Goal: Information Seeking & Learning: Understand process/instructions

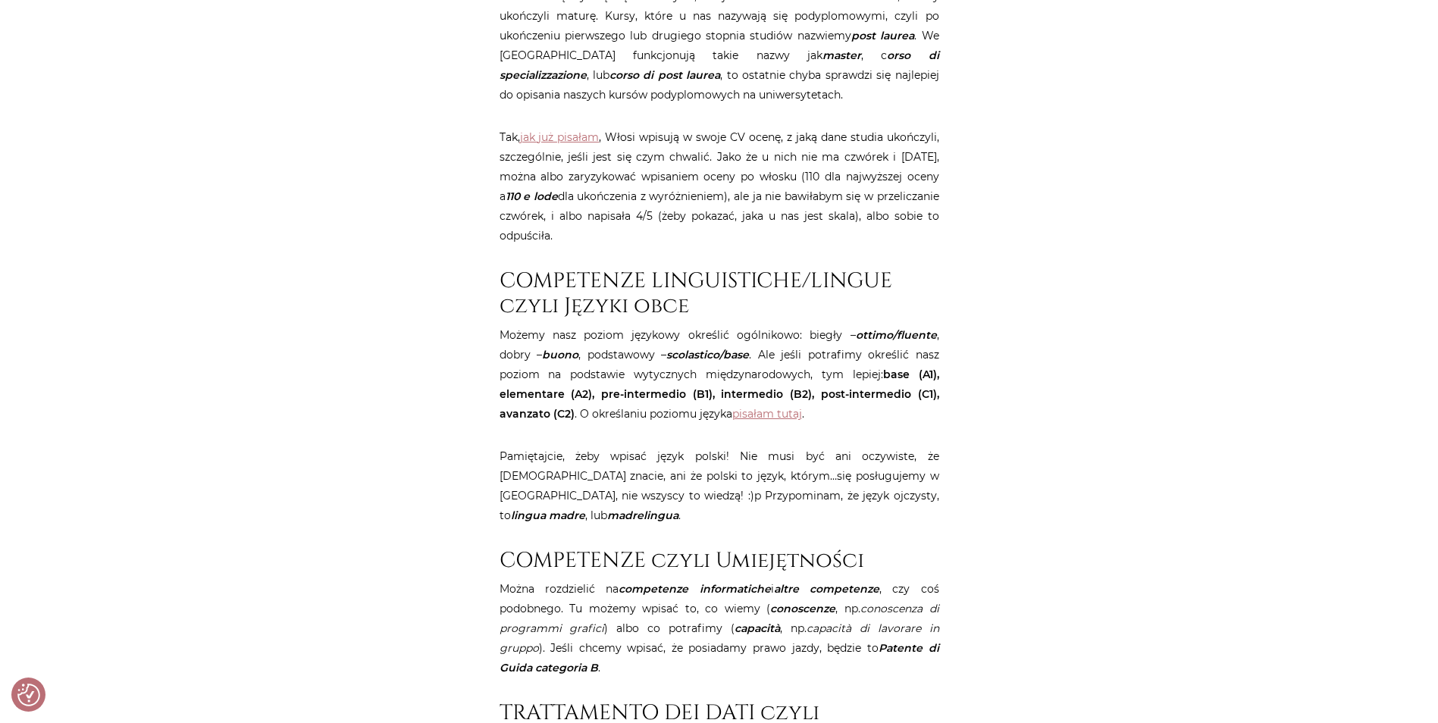
scroll to position [2278, 0]
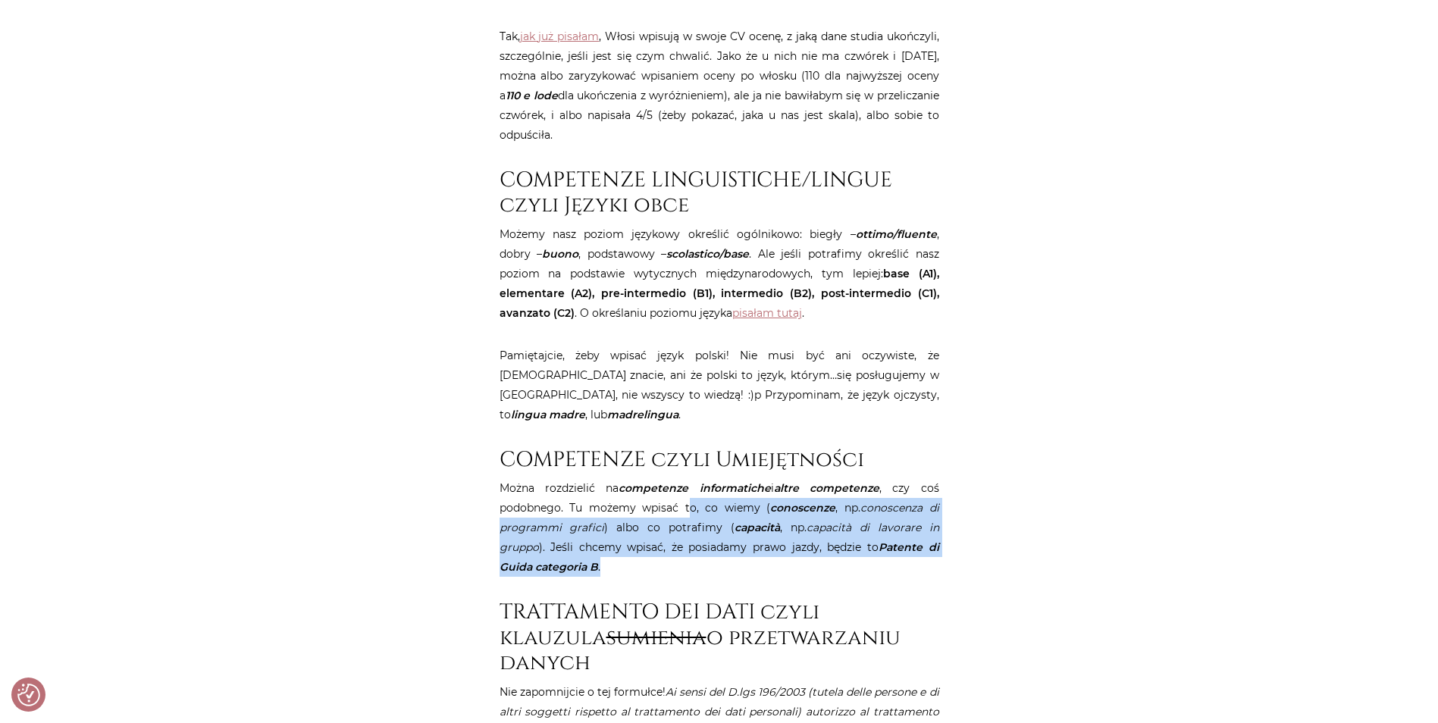
drag, startPoint x: 687, startPoint y: 474, endPoint x: 692, endPoint y: 533, distance: 59.4
click at [692, 533] on p "Można rozdzielić na competenze informatiche i altre competenze , czy coś podobn…" at bounding box center [720, 527] width 440 height 99
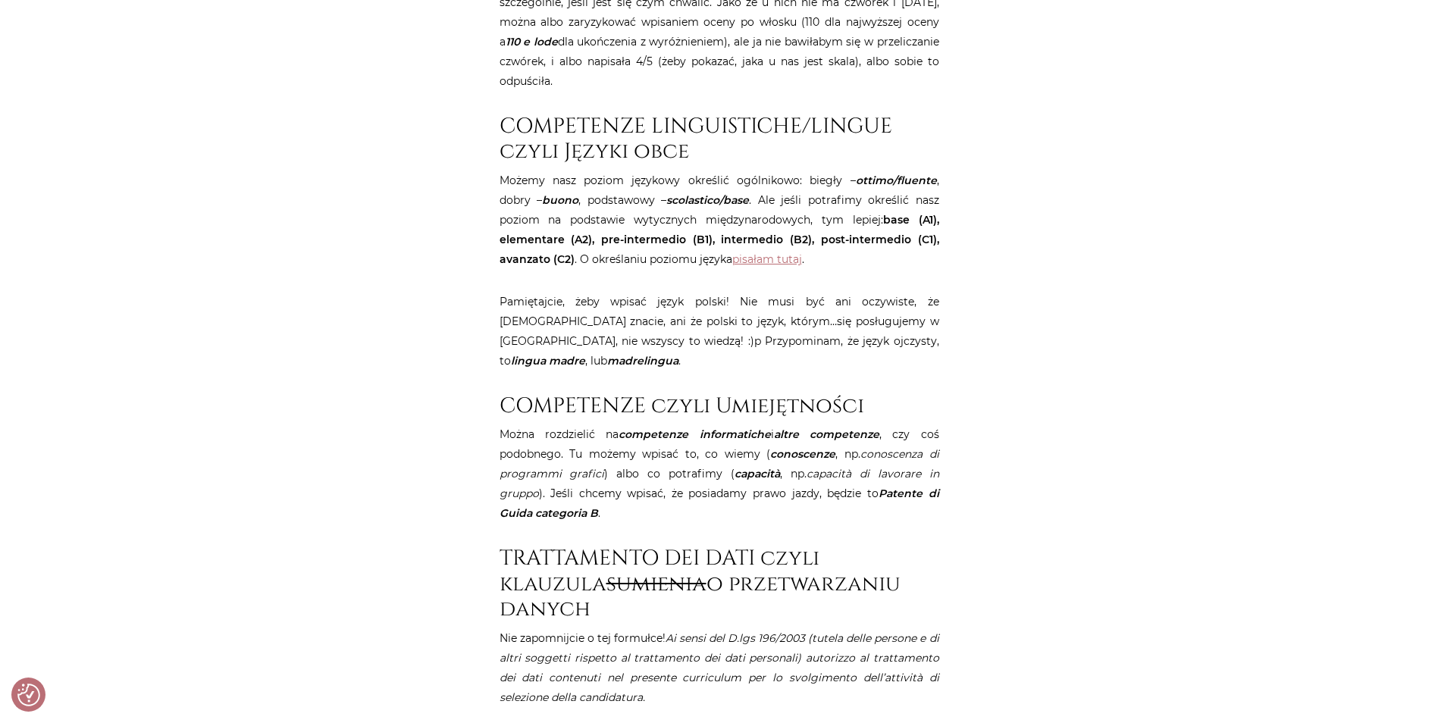
scroll to position [2379, 0]
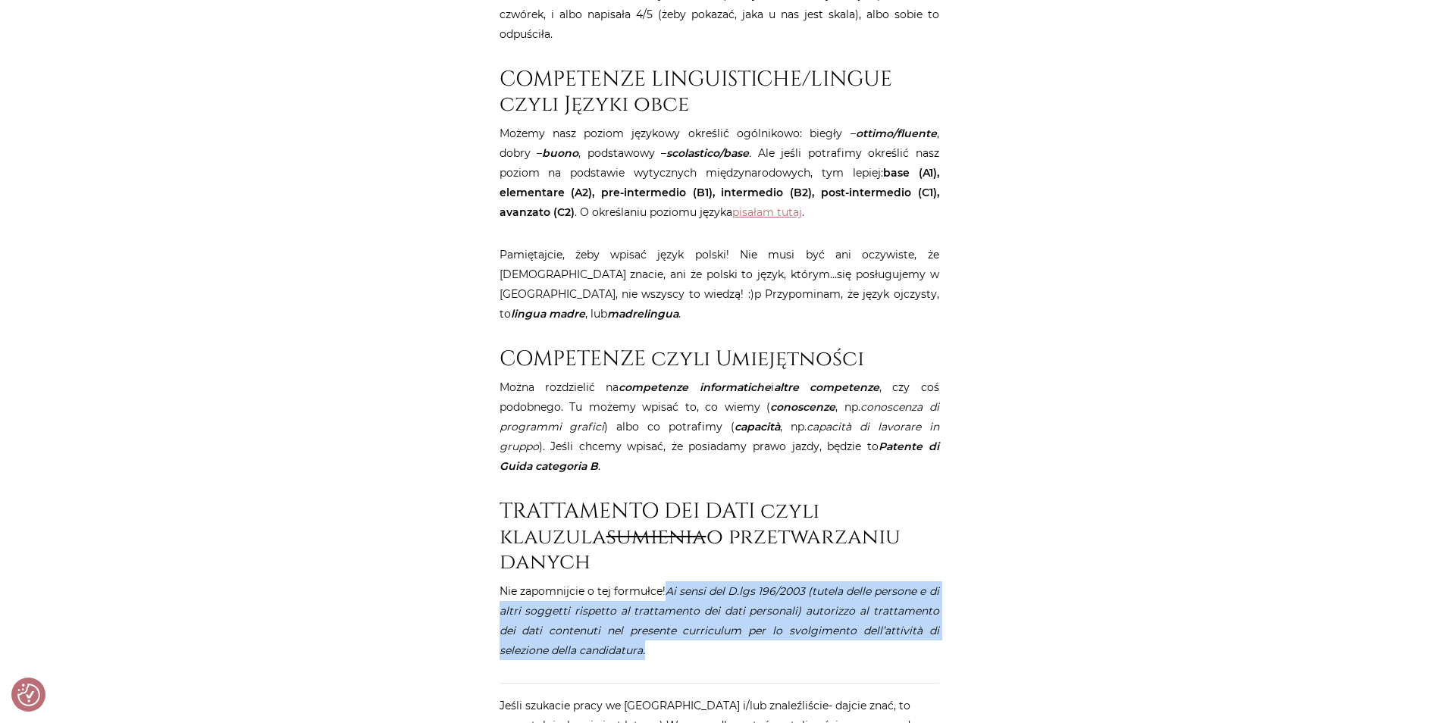
drag, startPoint x: 625, startPoint y: 582, endPoint x: 666, endPoint y: 524, distance: 71.3
click at [666, 581] on p "Nie zapomnijcie o tej formułce! Ai sensi del D.lgs 196/2003 (tutela delle perso…" at bounding box center [720, 620] width 440 height 79
drag, startPoint x: 666, startPoint y: 524, endPoint x: 679, endPoint y: 591, distance: 68.1
click at [679, 591] on p "Nie zapomnijcie o tej formułce! Ai sensi del D.lgs 196/2003 (tutela delle perso…" at bounding box center [720, 620] width 440 height 79
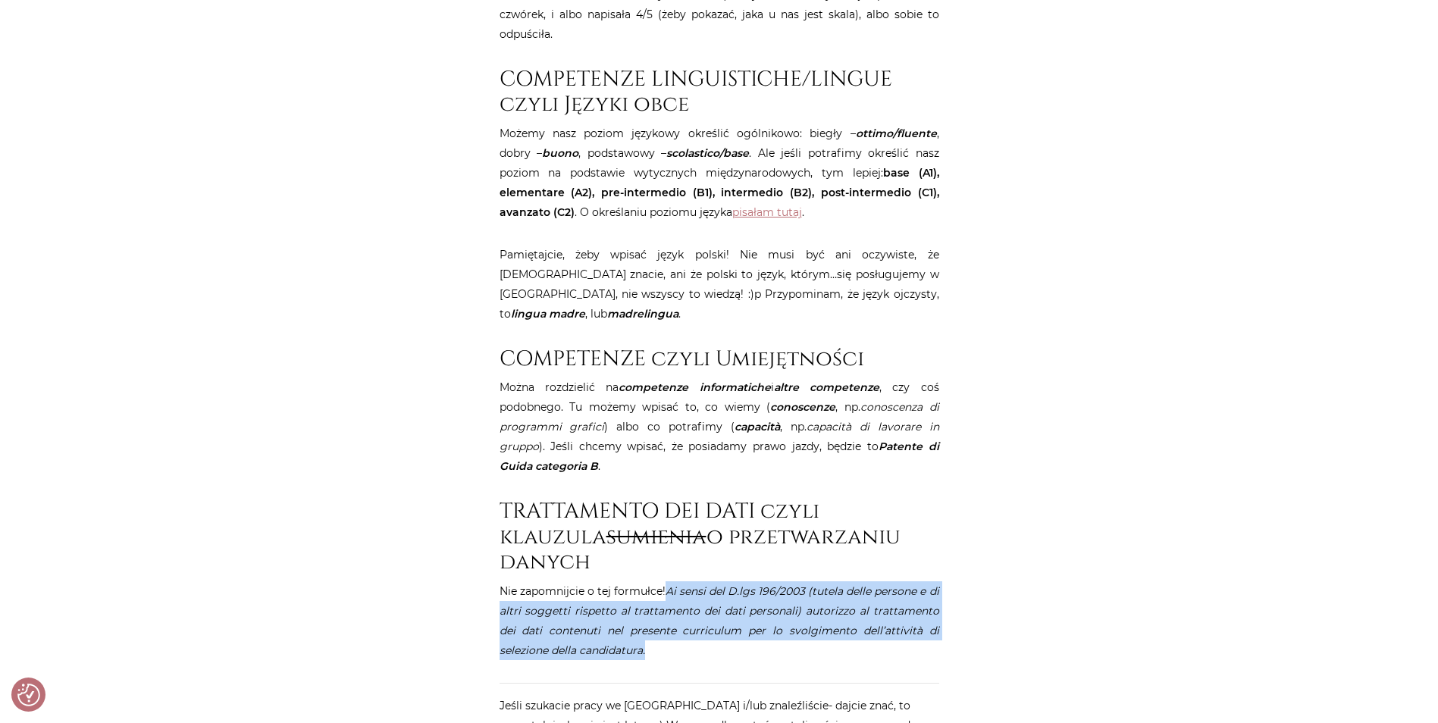
click at [679, 591] on p "Nie zapomnijcie o tej formułce! Ai sensi del D.lgs 196/2003 (tutela delle perso…" at bounding box center [720, 620] width 440 height 79
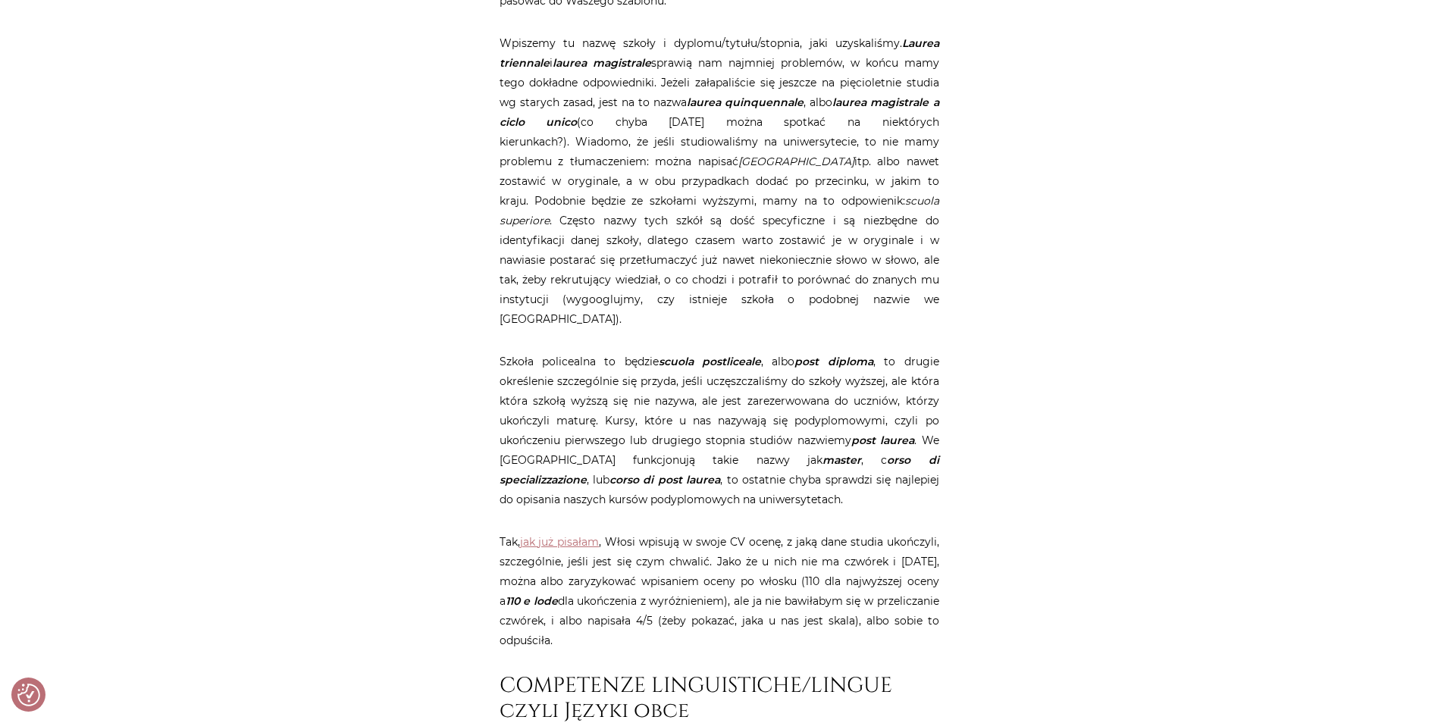
scroll to position [2177, 0]
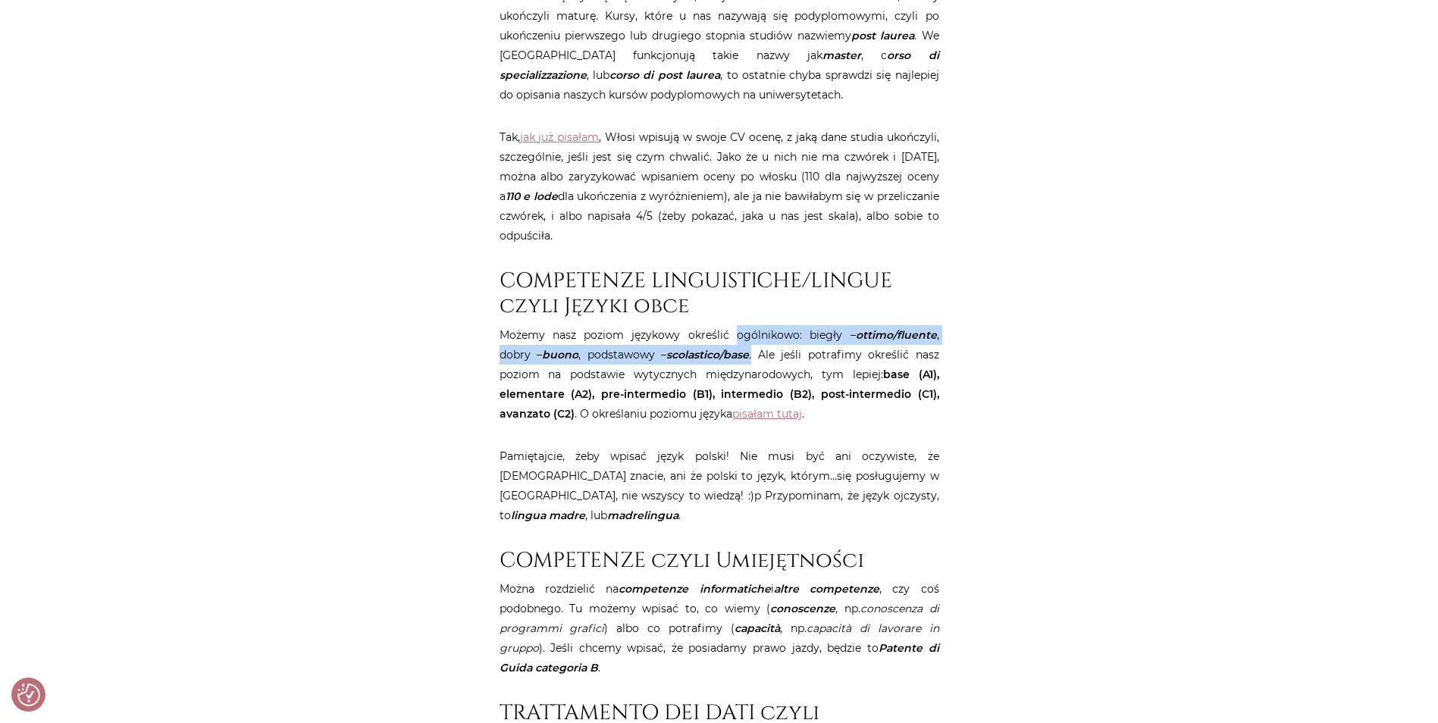
drag, startPoint x: 713, startPoint y: 315, endPoint x: 719, endPoint y: 342, distance: 28.1
click at [719, 342] on p "Możemy nasz poziom językowy określić ogólnikowo: biegły – ottimo/fluente , dobr…" at bounding box center [720, 374] width 440 height 99
drag, startPoint x: 715, startPoint y: 319, endPoint x: 720, endPoint y: 343, distance: 24.1
click at [720, 343] on p "Możemy nasz poziom językowy określić ogólnikowo: biegły – ottimo/fluente , dobr…" at bounding box center [720, 374] width 440 height 99
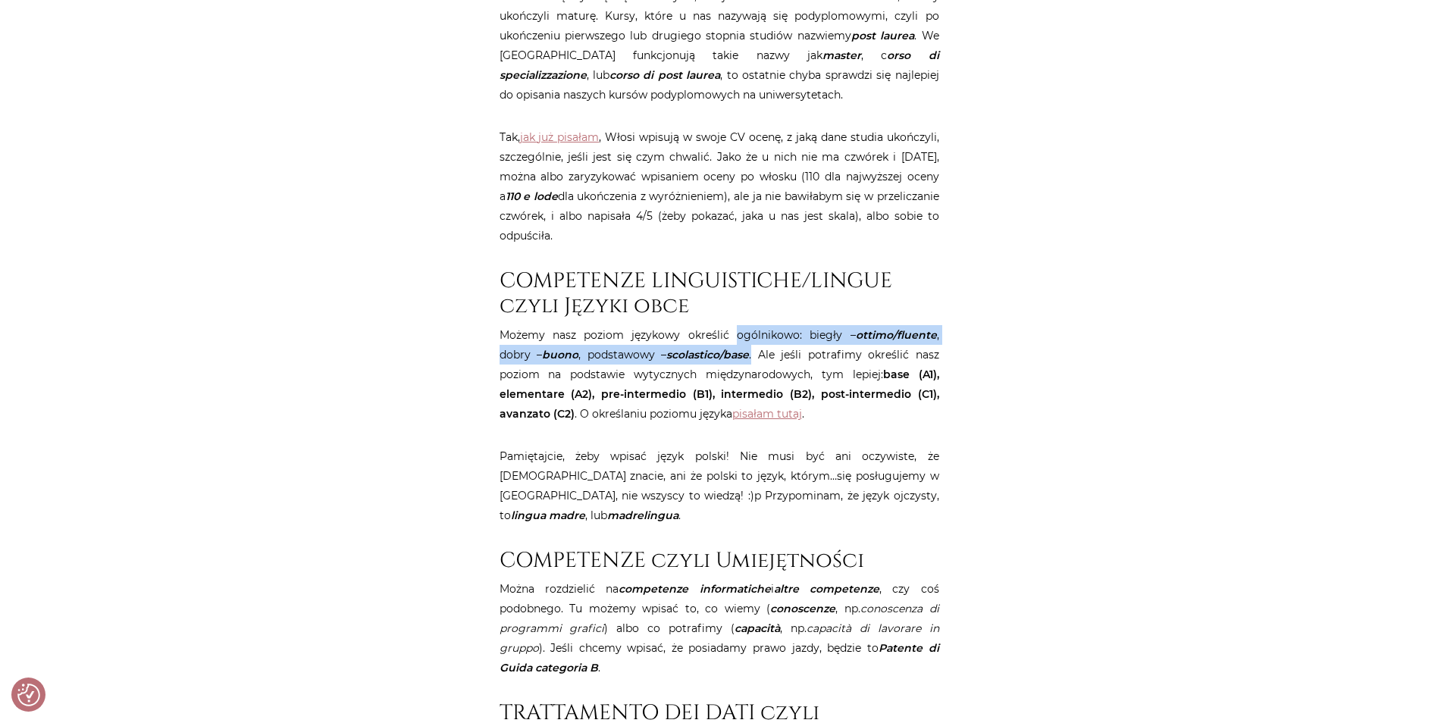
click at [720, 343] on p "Możemy nasz poziom językowy określić ogólnikowo: biegły – ottimo/fluente , dobr…" at bounding box center [720, 374] width 440 height 99
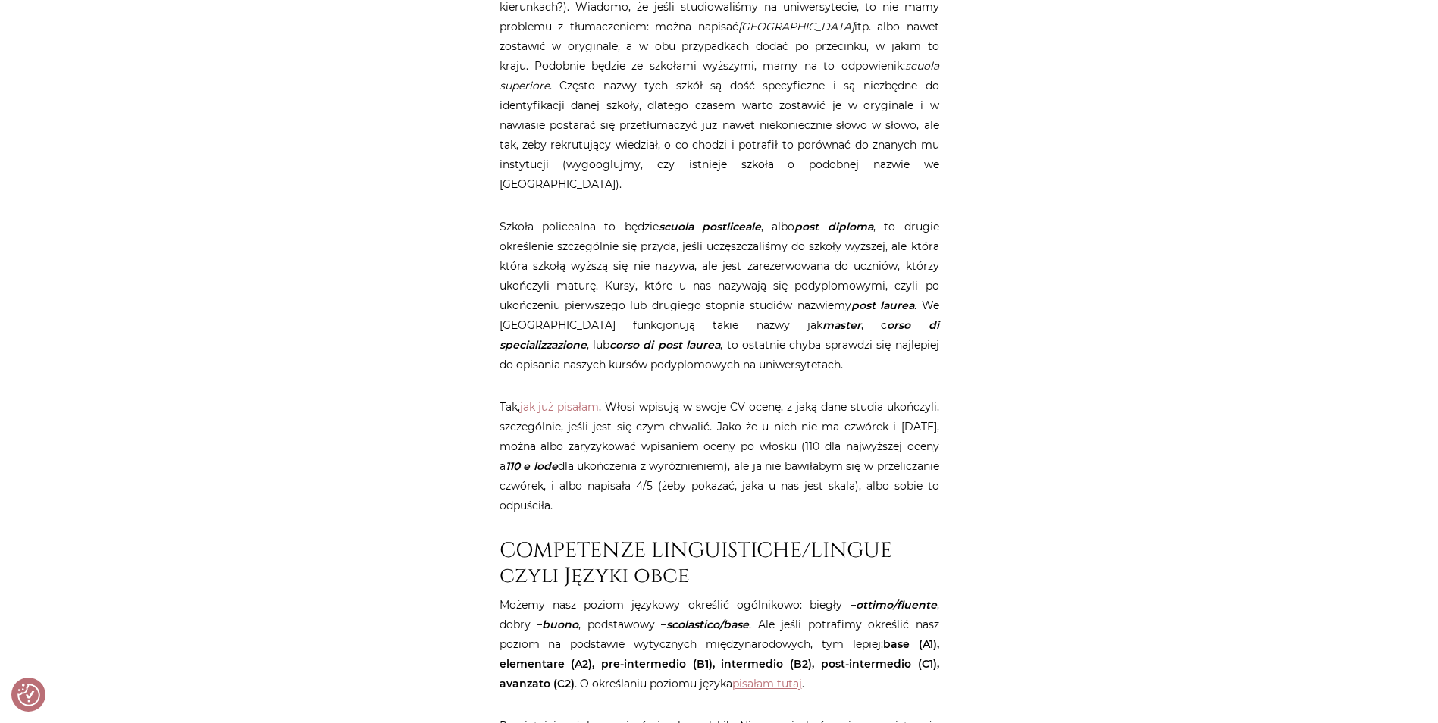
scroll to position [1772, 0]
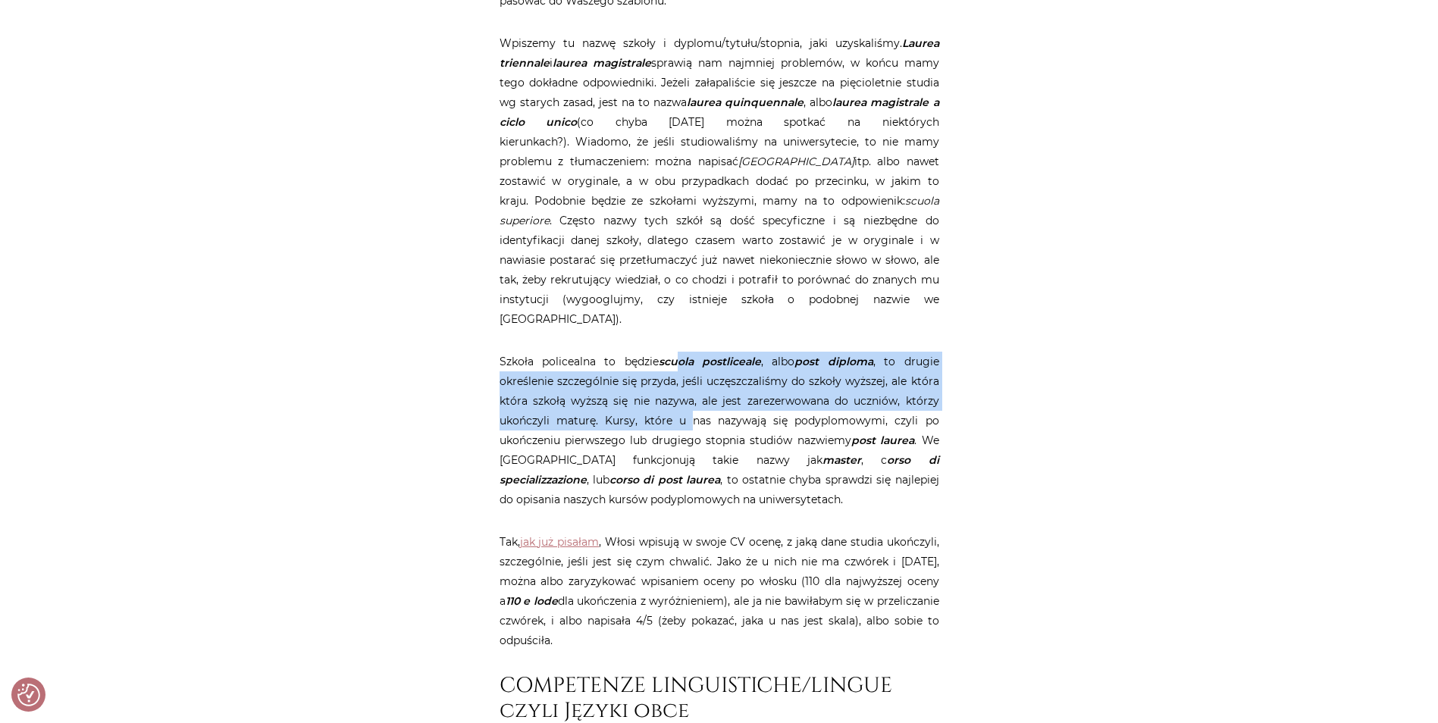
drag, startPoint x: 678, startPoint y: 345, endPoint x: 689, endPoint y: 408, distance: 63.9
click at [689, 408] on p "Szkoła policealna to będzie scuola postliceale , albo post diploma , to drugie …" at bounding box center [720, 431] width 440 height 158
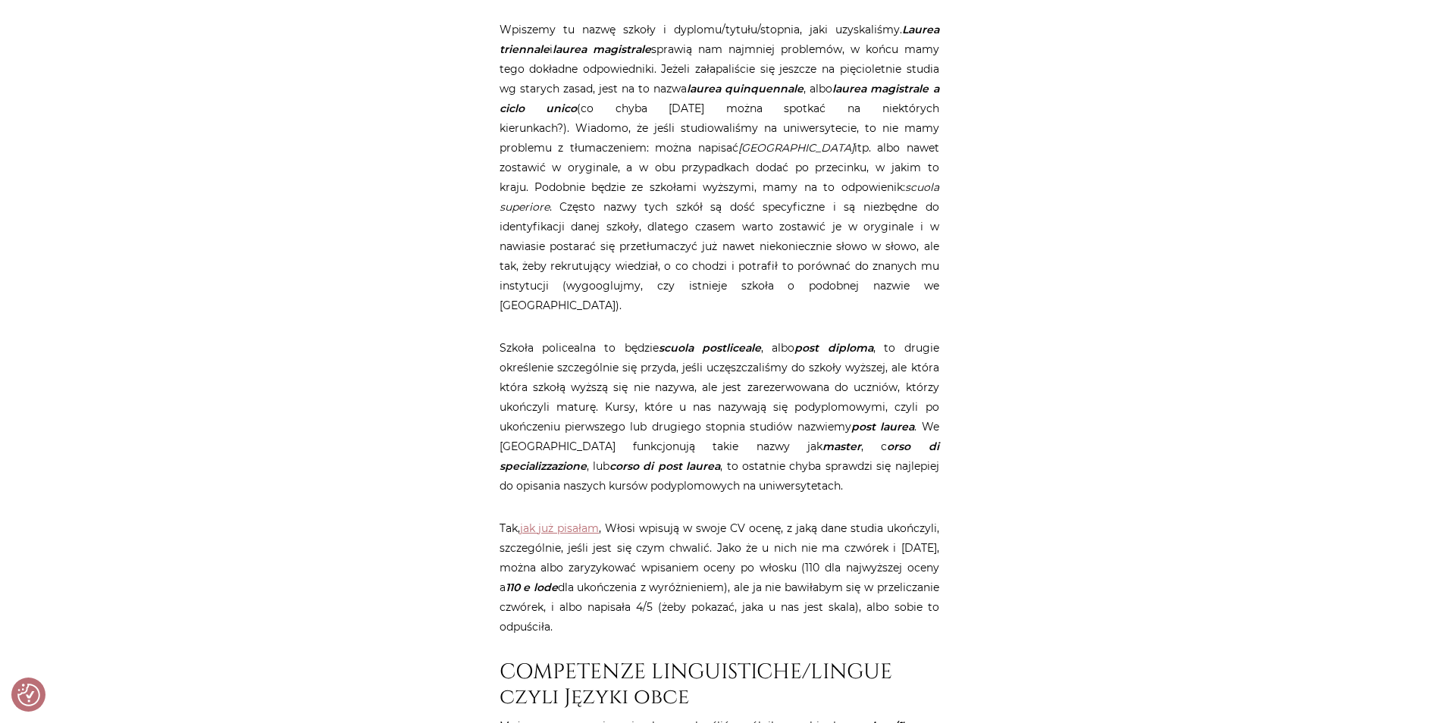
scroll to position [1874, 0]
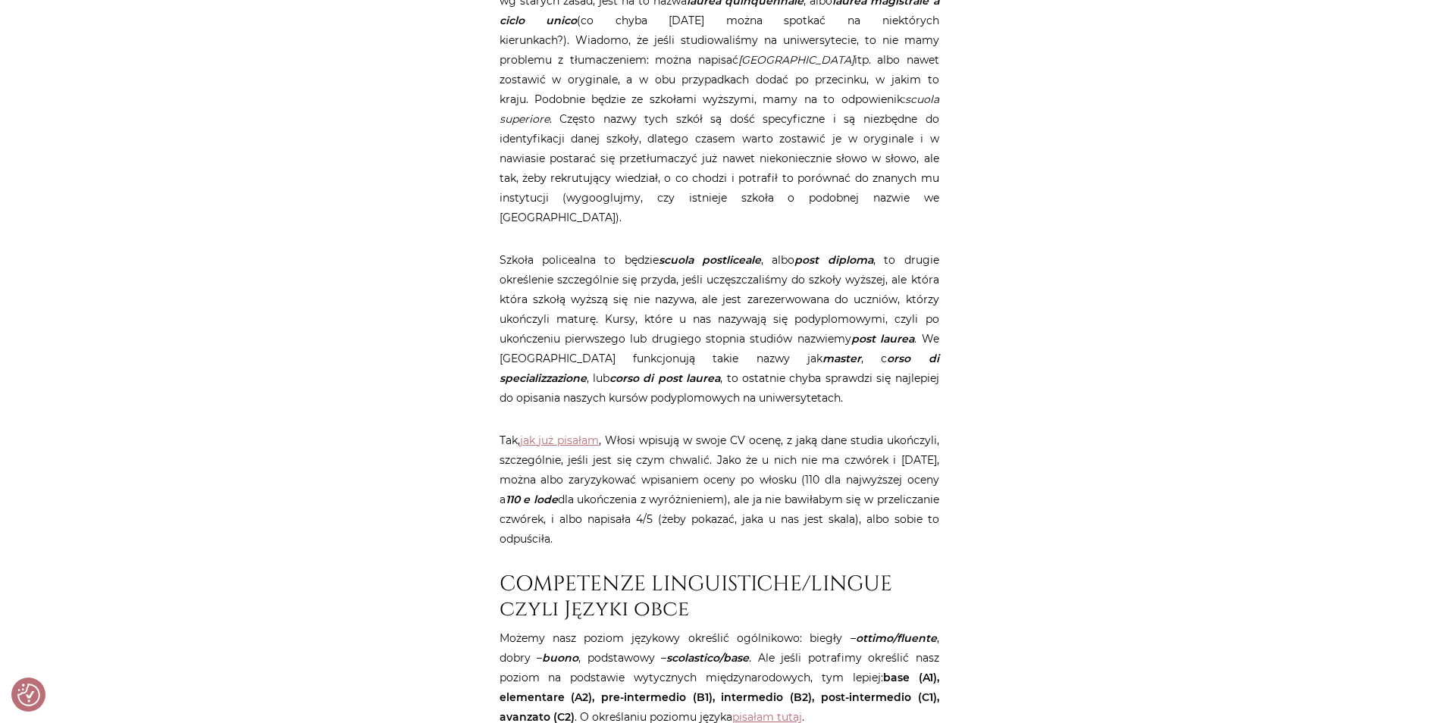
drag, startPoint x: 690, startPoint y: 414, endPoint x: 706, endPoint y: 513, distance: 100.6
click at [706, 513] on p "Tak, jak już pisałam , Włosi wpisują w swoje CV ocenę, z jaką dane studia ukońc…" at bounding box center [720, 490] width 440 height 118
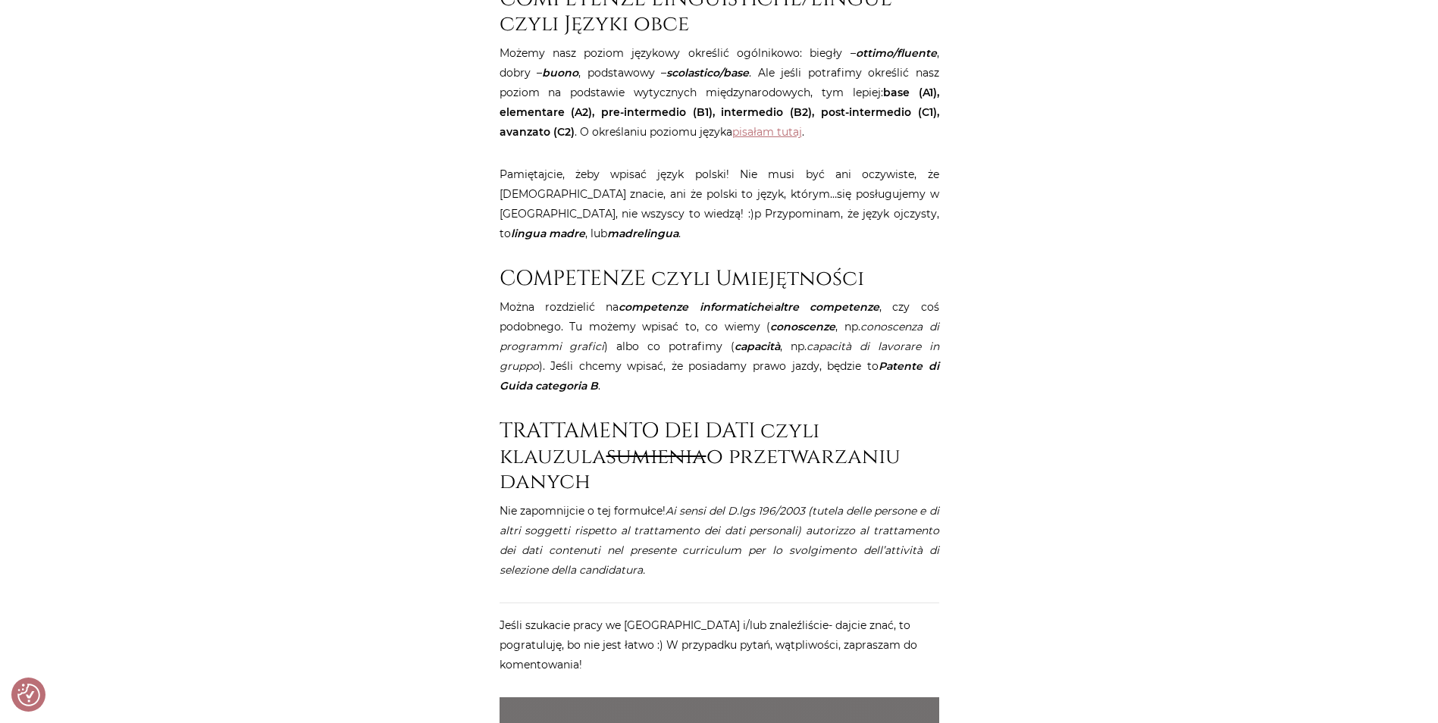
scroll to position [2682, 0]
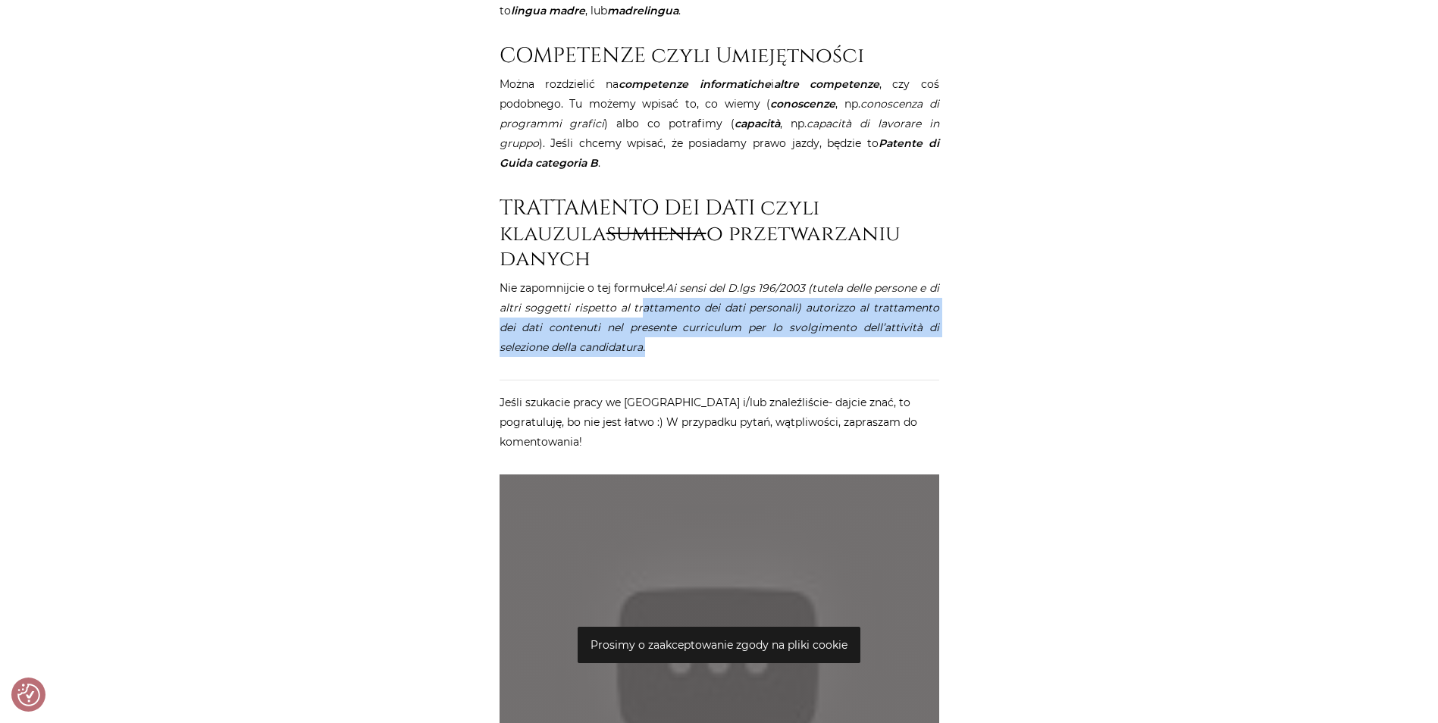
drag, startPoint x: 636, startPoint y: 237, endPoint x: 643, endPoint y: 279, distance: 42.2
click at [643, 279] on p "Nie zapomnijcie o tej formułce! Ai sensi del D.lgs 196/2003 (tutela delle perso…" at bounding box center [720, 317] width 440 height 79
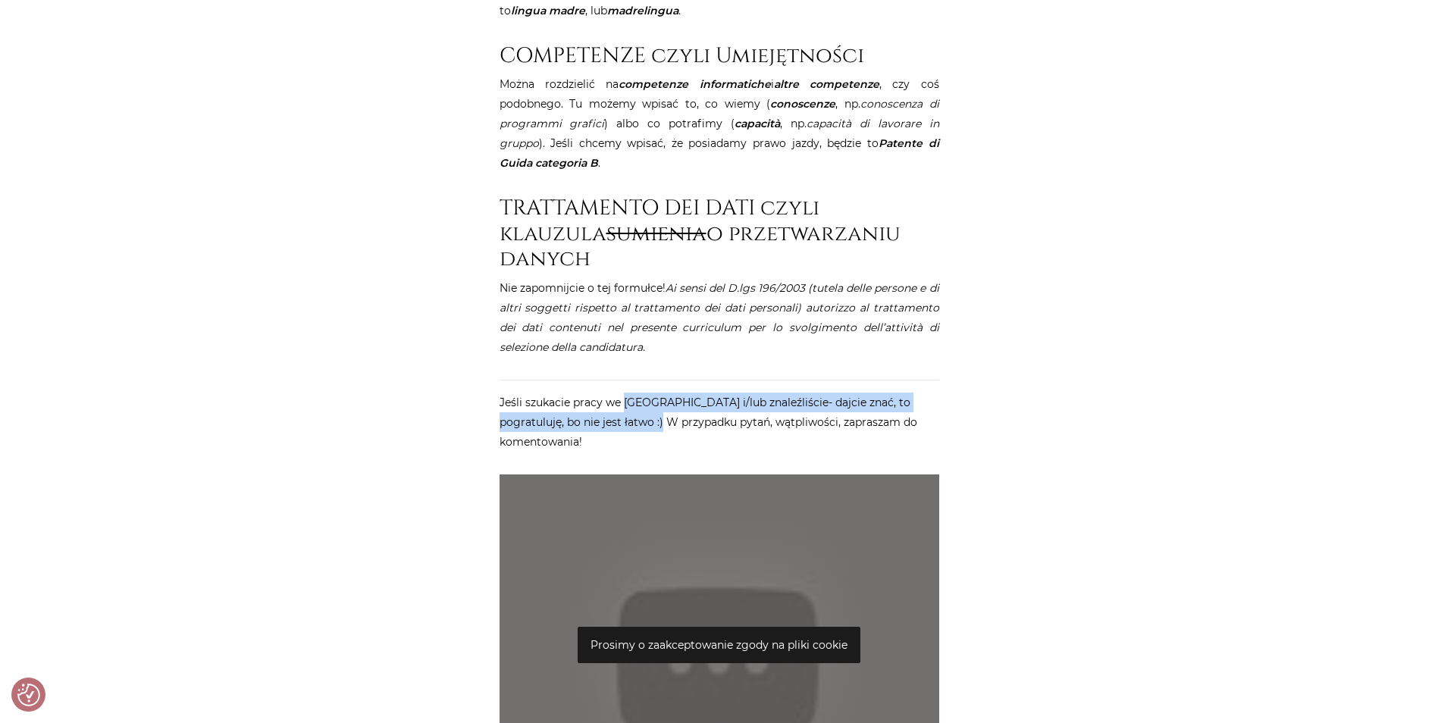
drag, startPoint x: 628, startPoint y: 332, endPoint x: 630, endPoint y: 354, distance: 22.0
click at [630, 393] on p "Jeśli szukacie pracy we [GEOGRAPHIC_DATA] i/lub znaleźliście- dajcie znać, to p…" at bounding box center [720, 422] width 440 height 59
drag, startPoint x: 630, startPoint y: 354, endPoint x: 581, endPoint y: 353, distance: 48.5
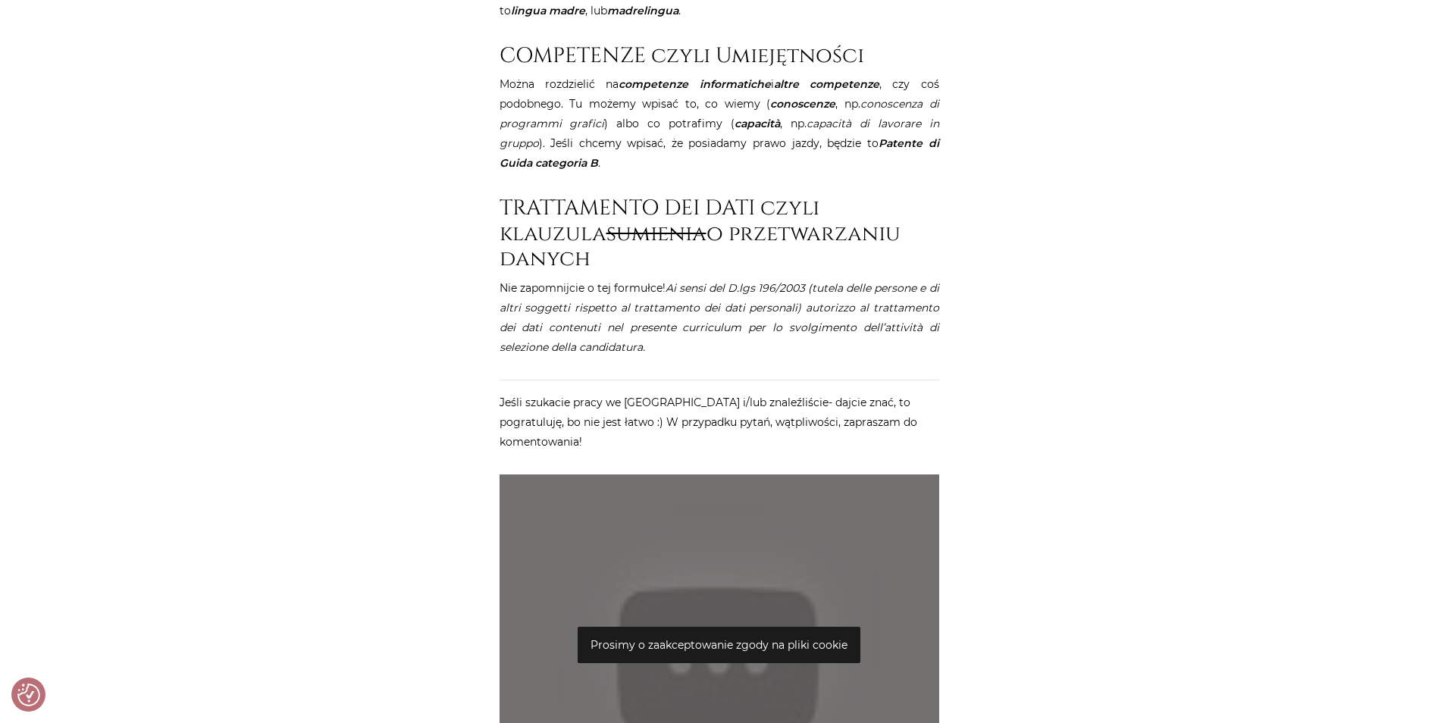
click at [582, 393] on p "Jeśli szukacie pracy we [GEOGRAPHIC_DATA] i/lub znaleźliście- dajcie znać, to p…" at bounding box center [720, 422] width 440 height 59
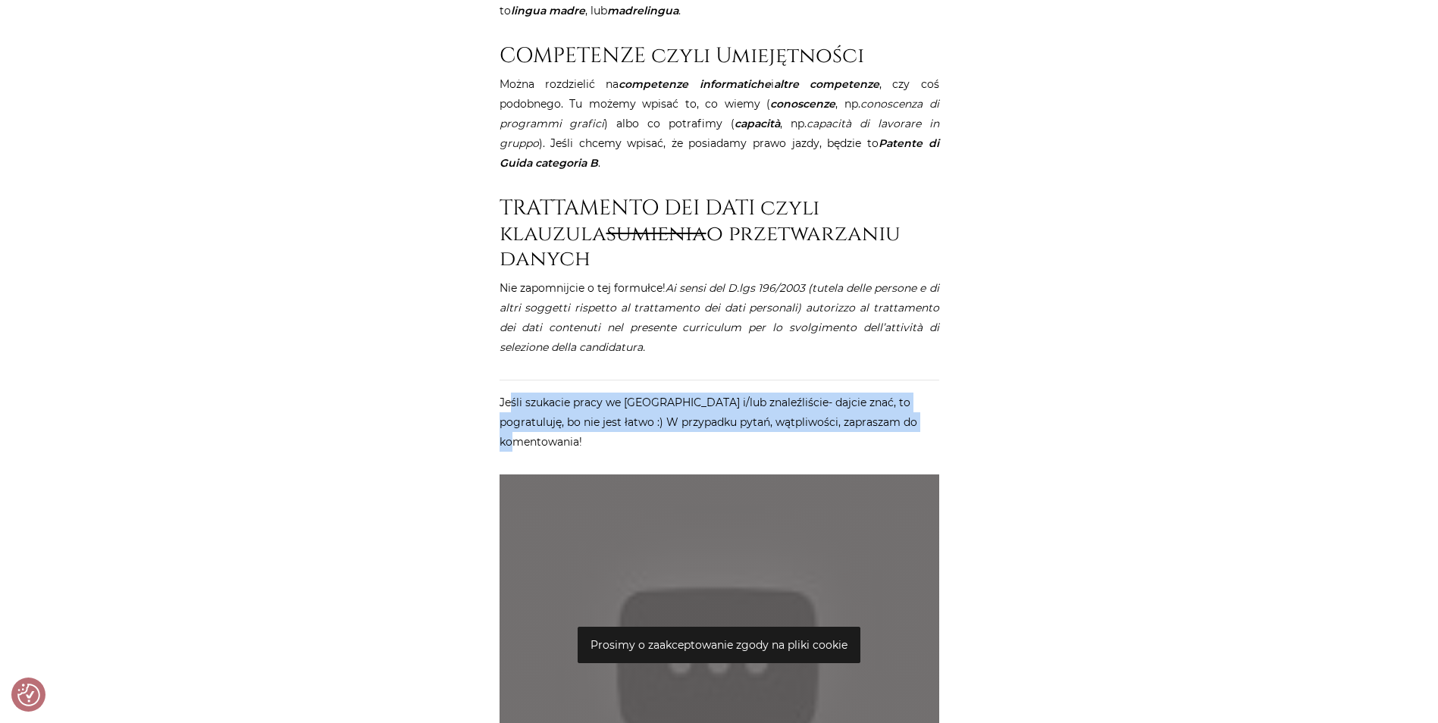
drag, startPoint x: 509, startPoint y: 334, endPoint x: 913, endPoint y: 352, distance: 404.4
click at [913, 393] on p "Jeśli szukacie pracy we [GEOGRAPHIC_DATA] i/lub znaleźliście- dajcie znać, to p…" at bounding box center [720, 422] width 440 height 59
click at [914, 393] on p "Jeśli szukacie pracy we [GEOGRAPHIC_DATA] i/lub znaleźliście- dajcie znać, to p…" at bounding box center [720, 422] width 440 height 59
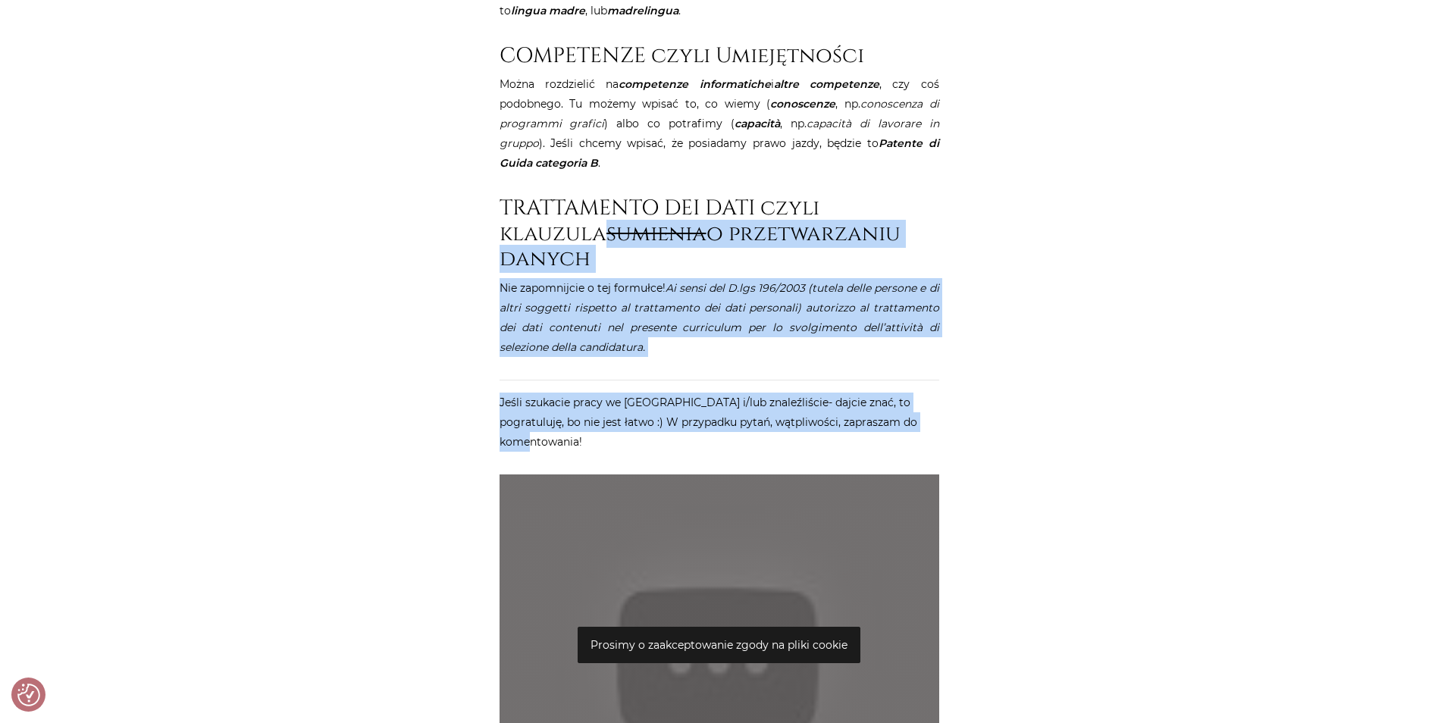
drag, startPoint x: 914, startPoint y: 351, endPoint x: 478, endPoint y: 185, distance: 466.4
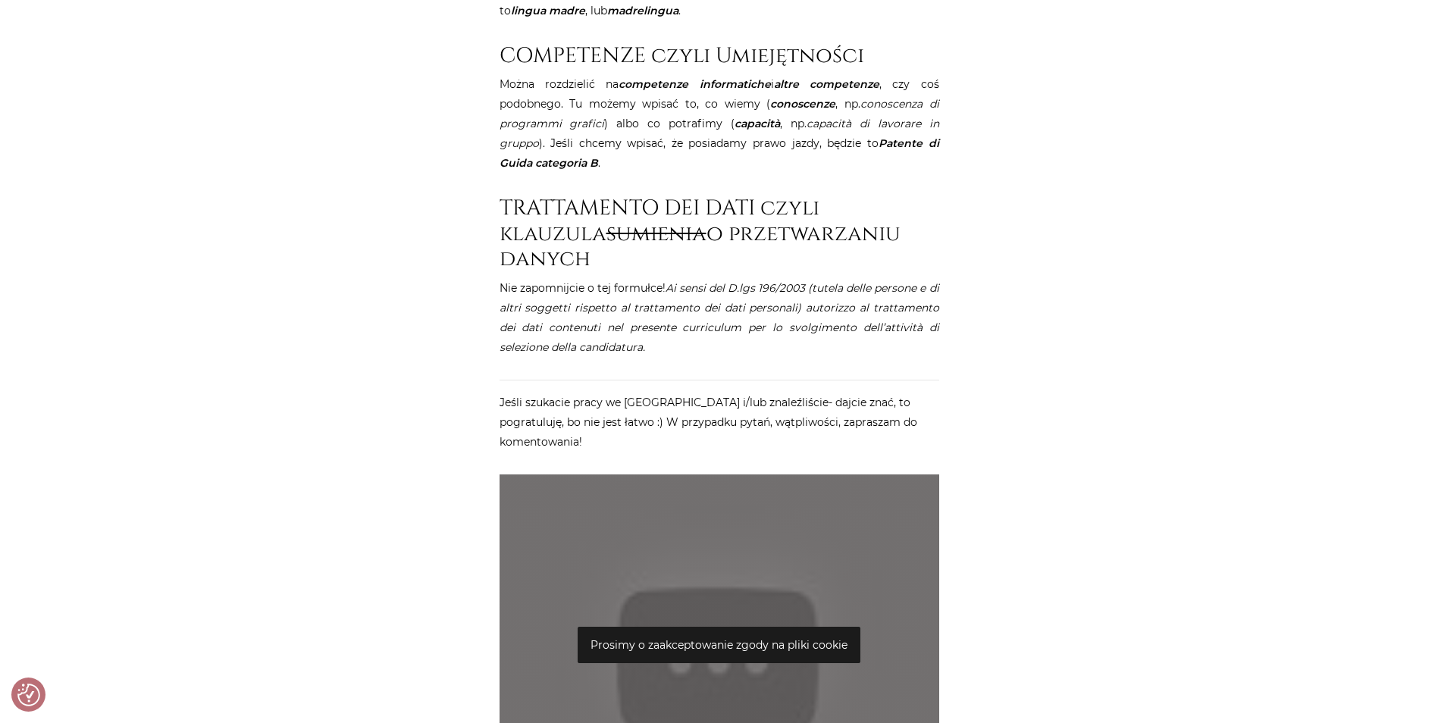
drag, startPoint x: 478, startPoint y: 185, endPoint x: 493, endPoint y: 177, distance: 17.3
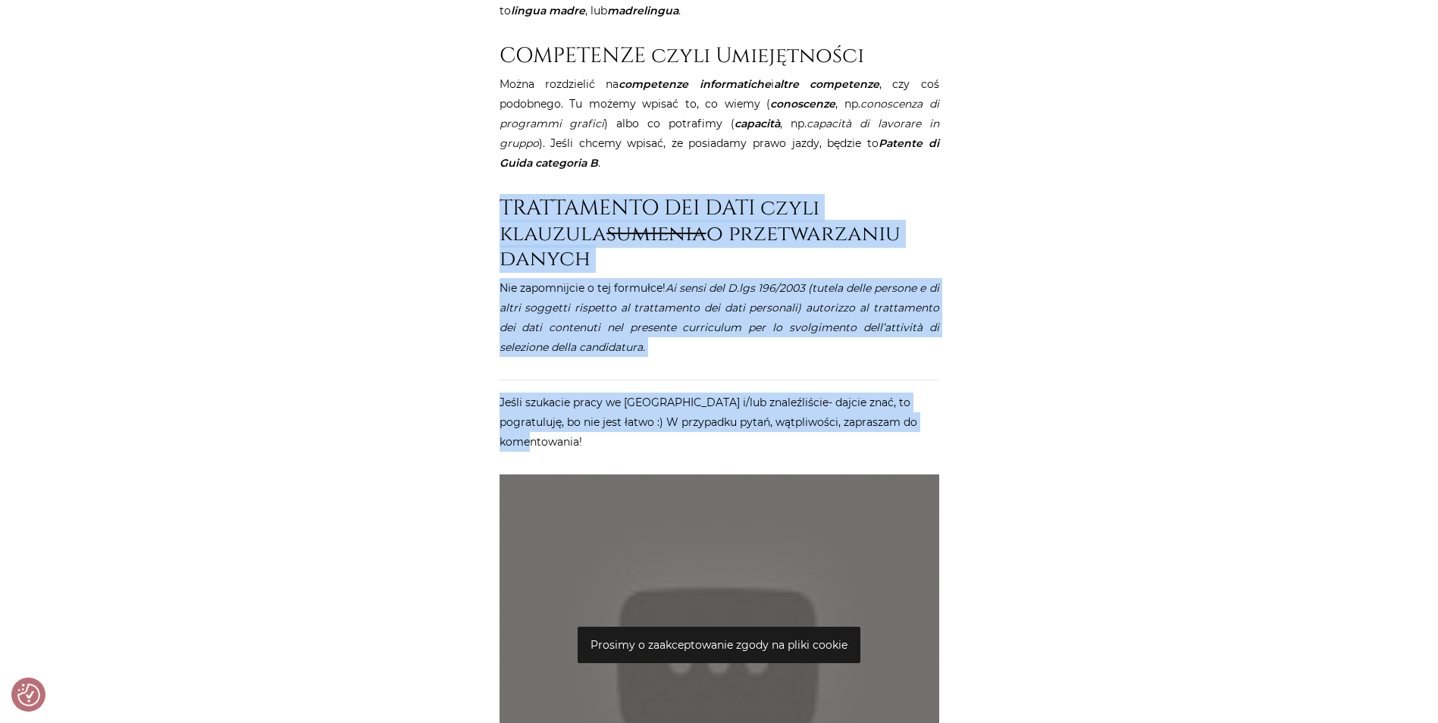
drag, startPoint x: 496, startPoint y: 166, endPoint x: 977, endPoint y: 360, distance: 519.0
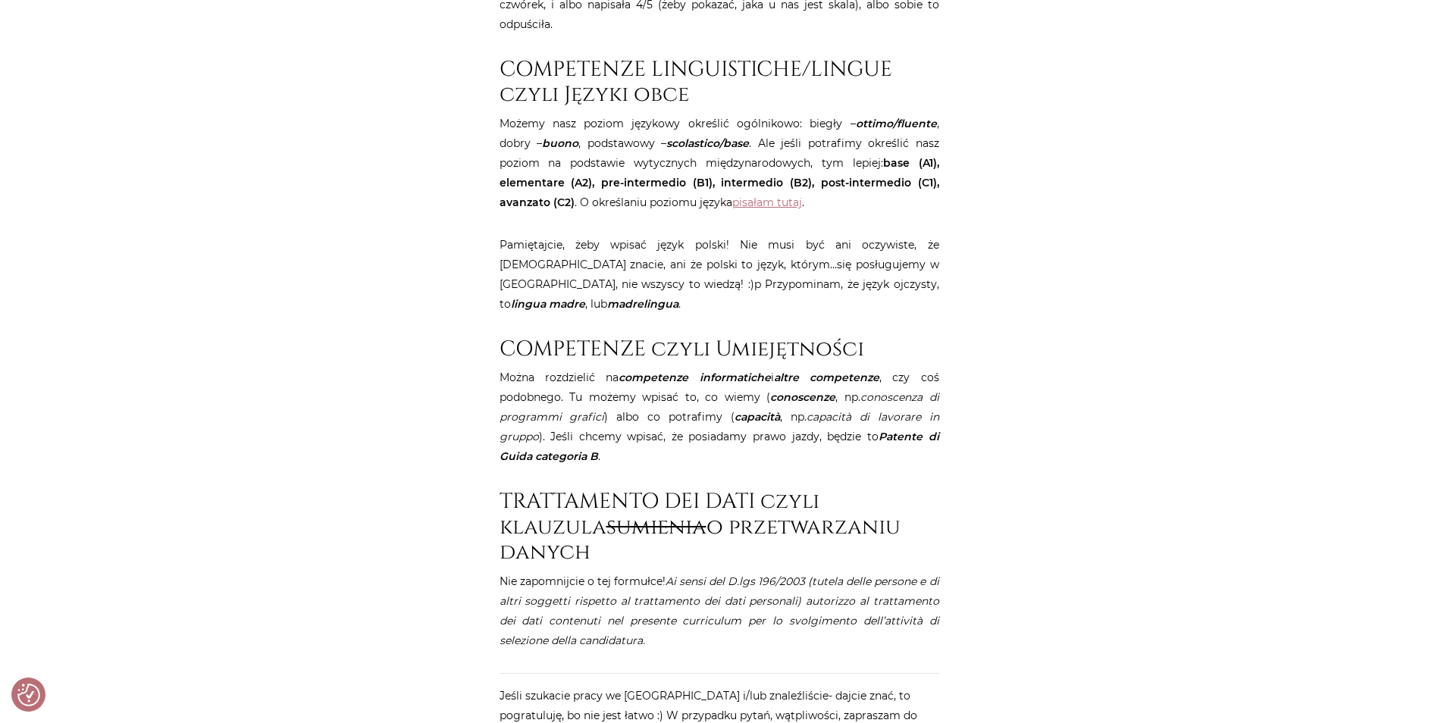
scroll to position [2278, 0]
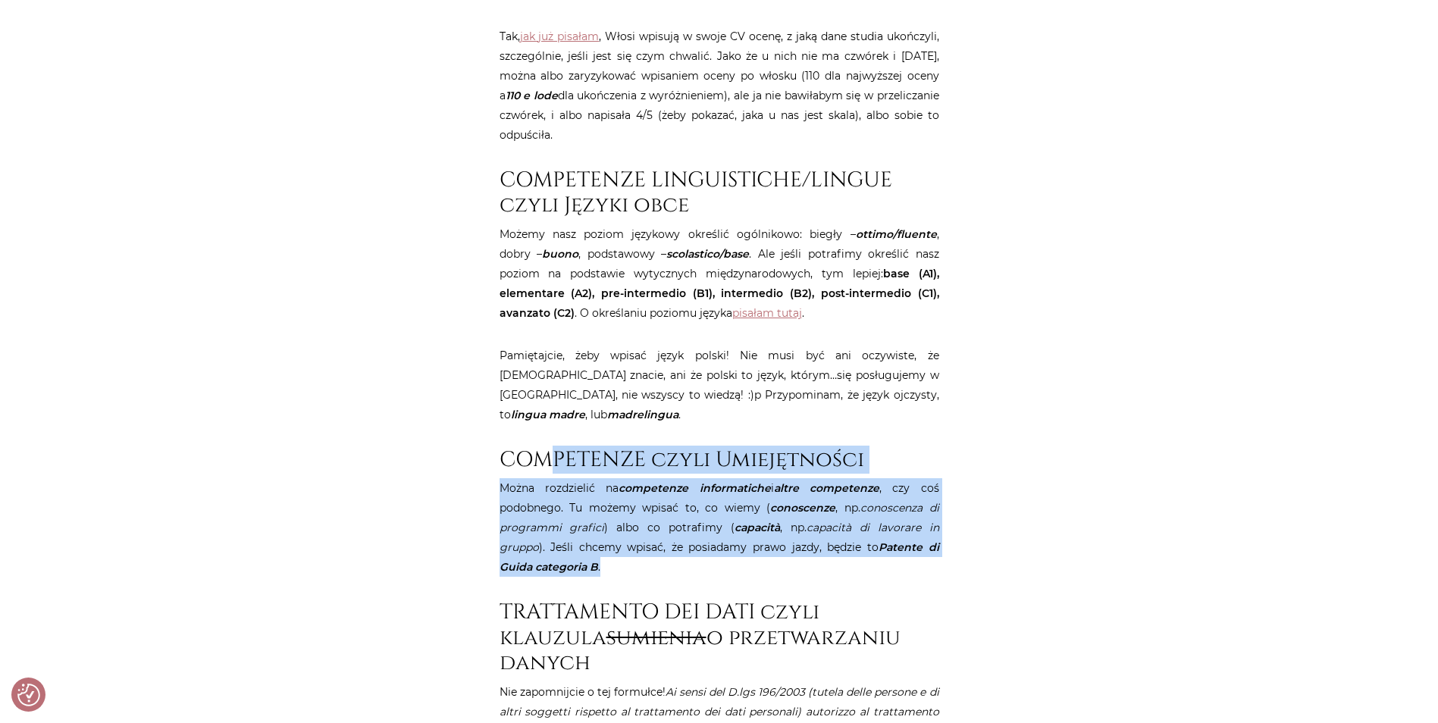
drag, startPoint x: 547, startPoint y: 422, endPoint x: 619, endPoint y: 520, distance: 121.9
click at [619, 520] on p "Można rozdzielić na competenze informatiche i altre competenze , czy coś podobn…" at bounding box center [720, 527] width 440 height 99
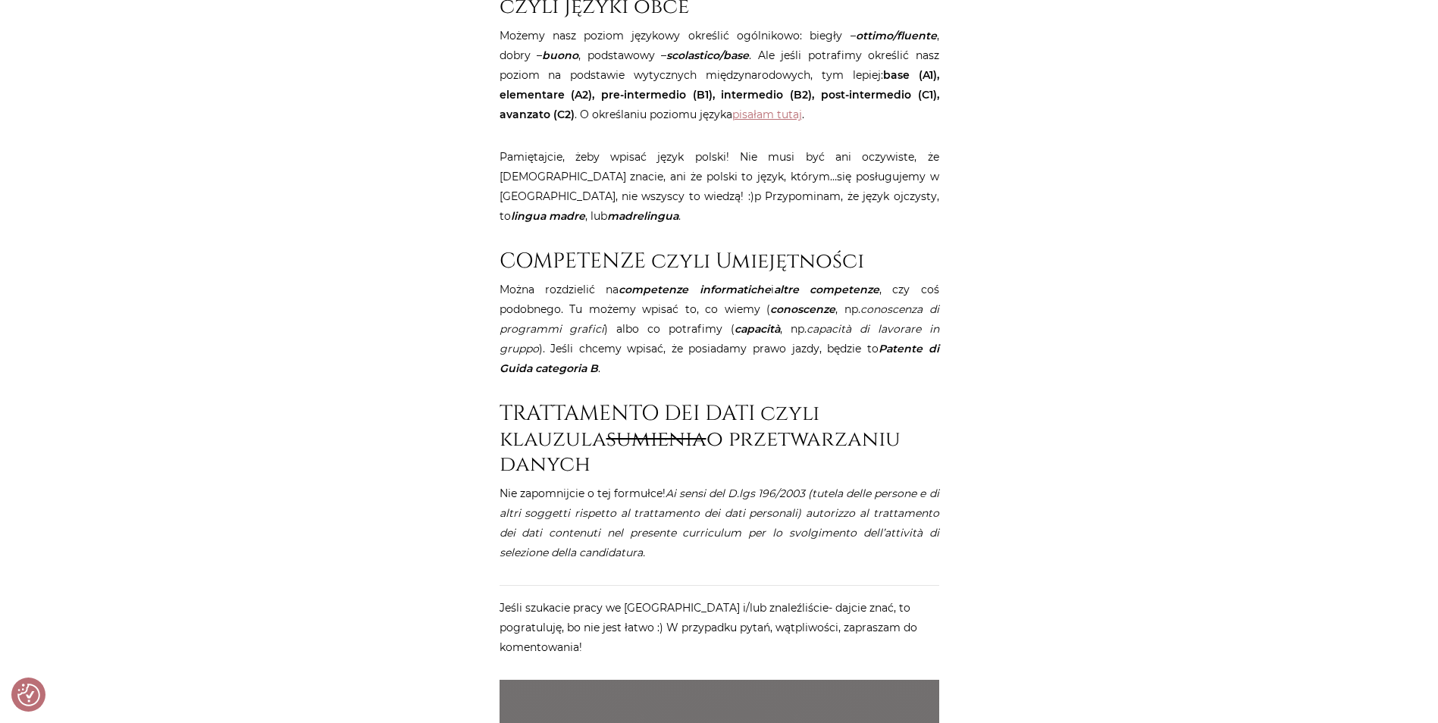
scroll to position [2480, 0]
